Goal: Transaction & Acquisition: Purchase product/service

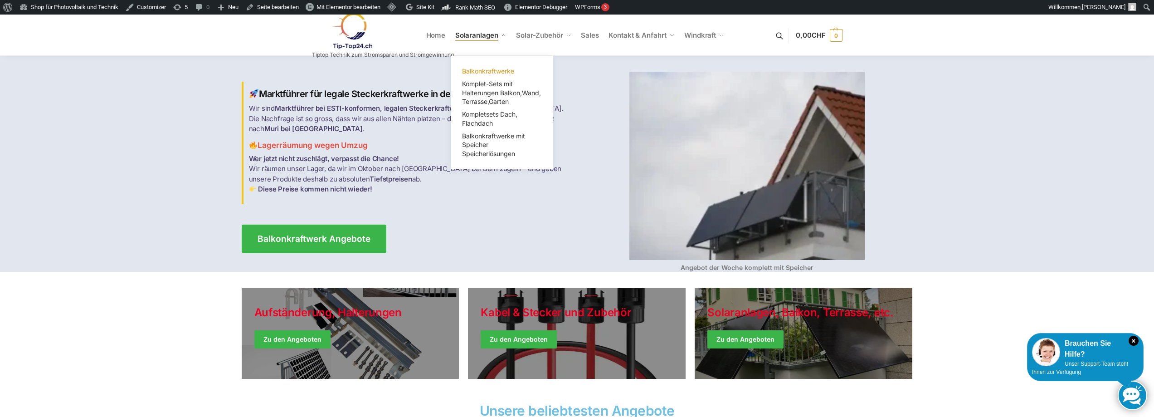
click at [491, 67] on span "Balkonkraftwerke" at bounding box center [488, 71] width 52 height 8
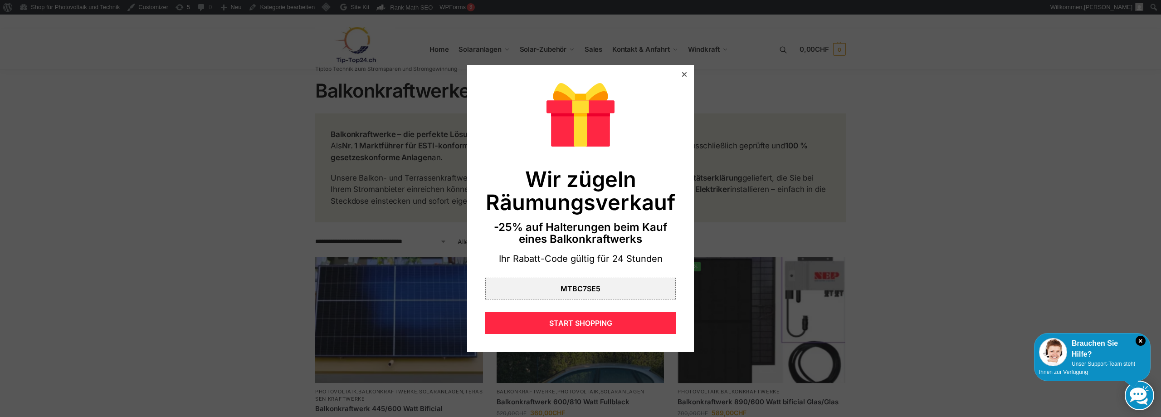
click at [680, 73] on div at bounding box center [684, 74] width 8 height 8
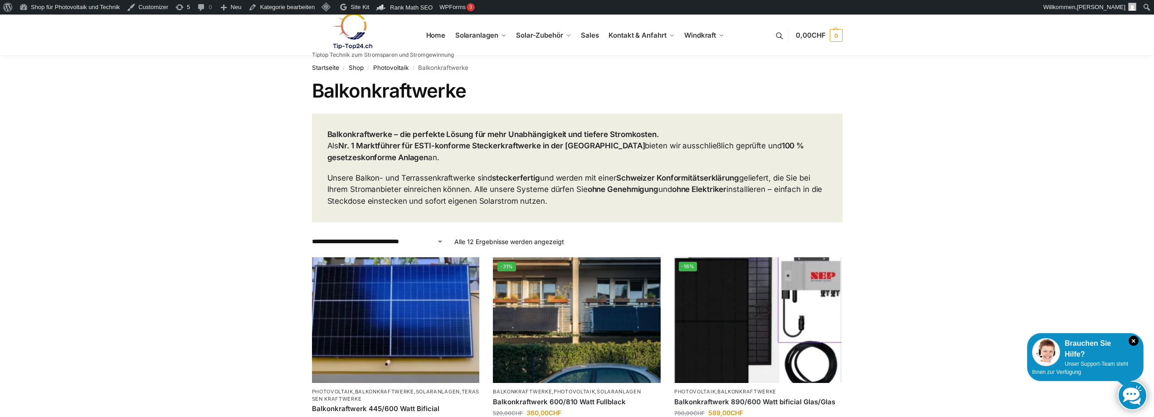
scroll to position [181, 0]
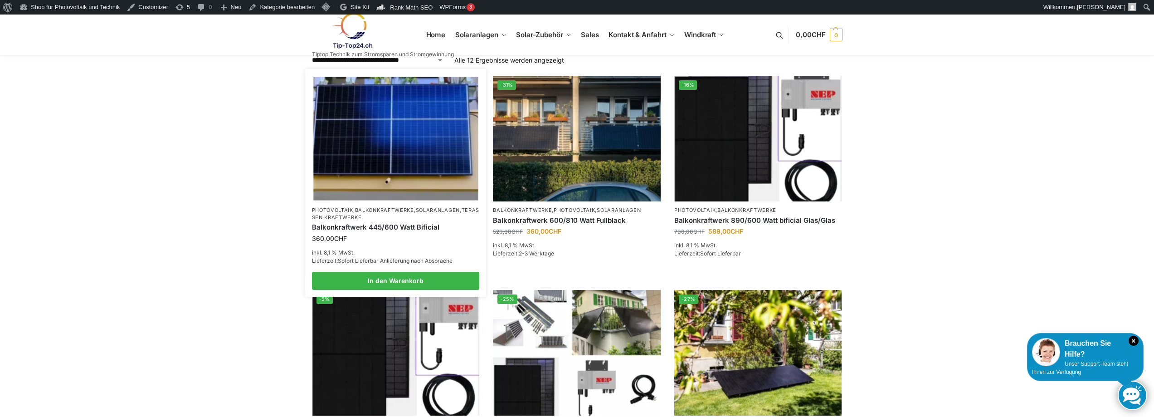
click at [380, 225] on link "Balkonkraftwerk 445/600 Watt Bificial" at bounding box center [396, 227] width 168 height 9
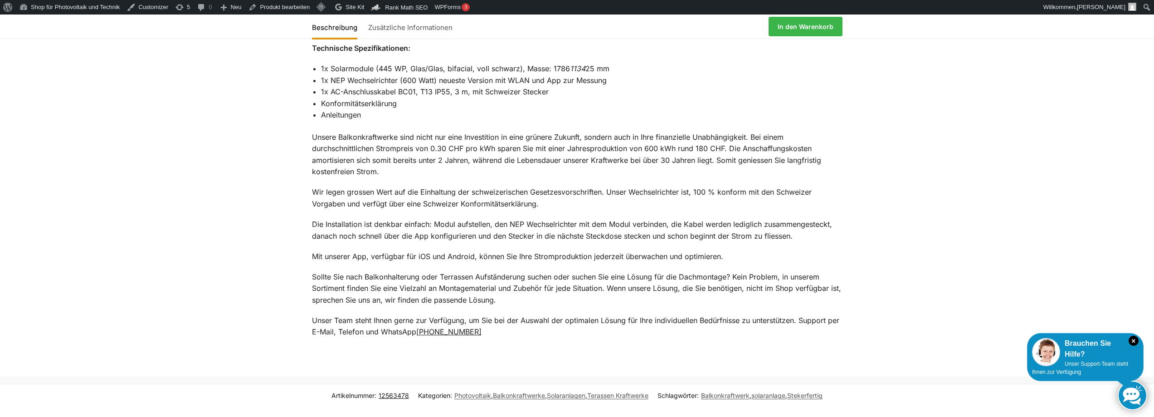
scroll to position [544, 0]
